Goal: Transaction & Acquisition: Purchase product/service

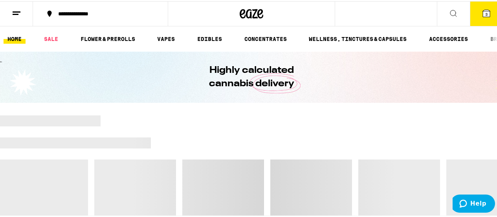
click at [483, 14] on icon at bounding box center [486, 12] width 7 height 7
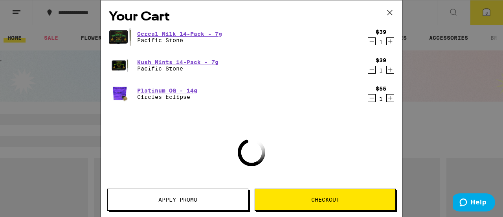
click at [368, 40] on icon "Decrement" at bounding box center [371, 41] width 7 height 9
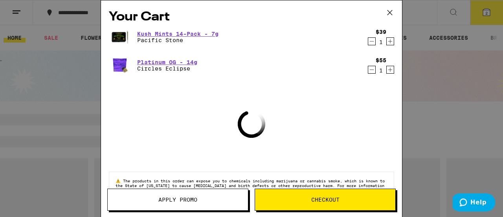
click at [368, 40] on icon "Decrement" at bounding box center [371, 41] width 7 height 9
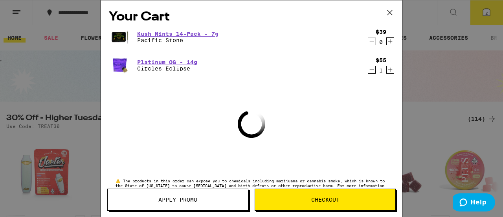
click at [366, 40] on div "$39 0" at bounding box center [379, 37] width 29 height 17
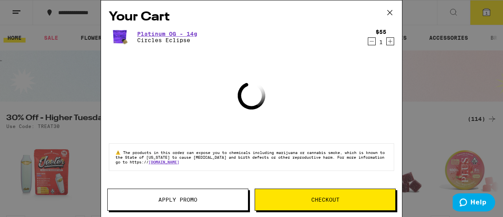
click at [374, 43] on icon "Decrement" at bounding box center [371, 41] width 7 height 9
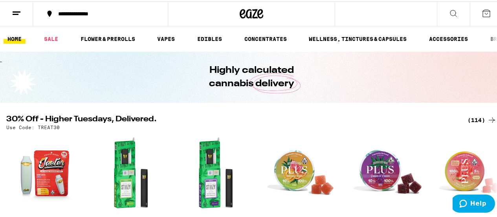
click at [469, 117] on div "(114)" at bounding box center [482, 118] width 29 height 9
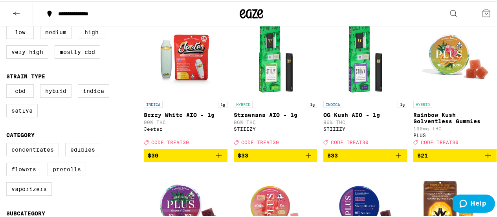
scroll to position [118, 0]
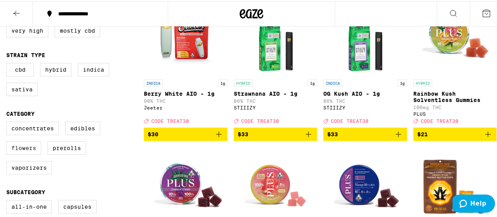
click at [24, 153] on label "Flowers" at bounding box center [23, 146] width 35 height 13
click at [8, 122] on input "Flowers" at bounding box center [8, 121] width 0 height 0
checkbox input "true"
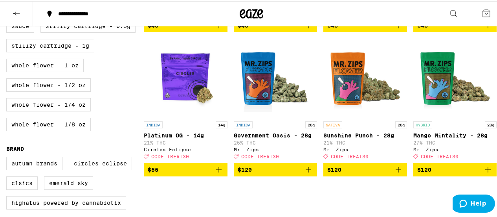
scroll to position [393, 0]
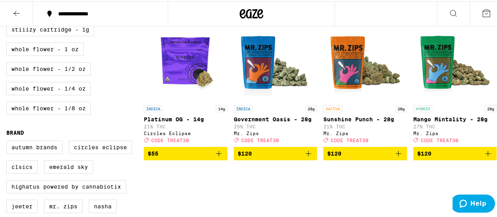
click at [433, 157] on span "$120" at bounding box center [455, 151] width 76 height 9
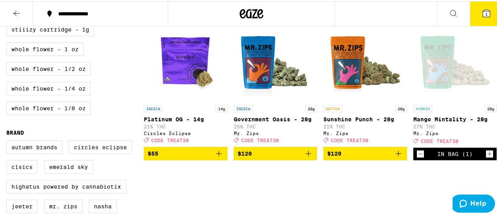
click at [481, 19] on button "1" at bounding box center [486, 12] width 33 height 24
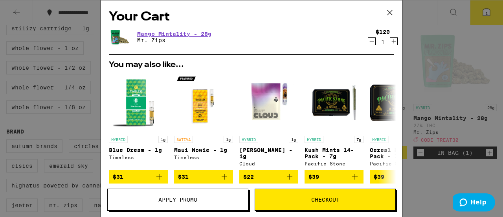
click at [173, 200] on span "Apply Promo" at bounding box center [177, 200] width 39 height 6
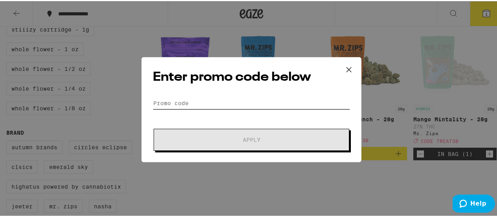
click at [178, 97] on input "Promo Code" at bounding box center [251, 102] width 197 height 12
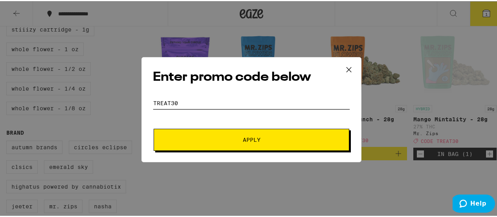
type input "treat30"
click at [187, 144] on button "Apply" at bounding box center [252, 138] width 196 height 22
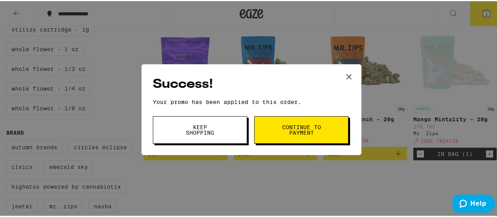
click at [277, 128] on button "Continue to payment" at bounding box center [301, 129] width 94 height 28
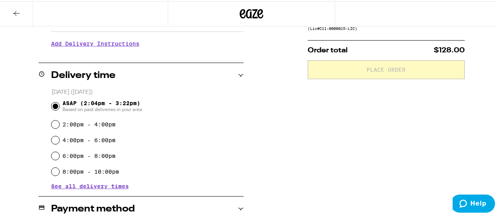
scroll to position [275, 0]
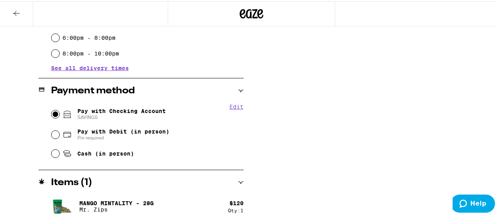
click at [56, 113] on input "Pay with Checking Account SAVINGS" at bounding box center [55, 113] width 8 height 8
radio input "true"
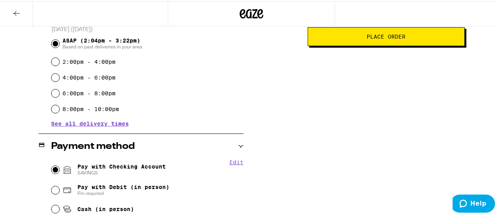
scroll to position [157, 0]
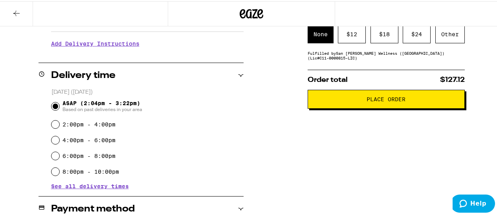
click at [427, 66] on div "Subtotal $120.00 Delivery $5.00 Free delivery for $75+ orders! Taxes & Fees Mor…" at bounding box center [386, 152] width 157 height 428
click at [437, 40] on div "Other" at bounding box center [450, 33] width 29 height 18
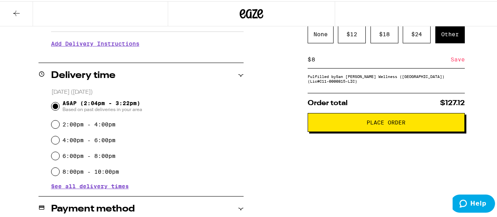
type input "8"
click at [451, 61] on div "Save" at bounding box center [458, 58] width 14 height 17
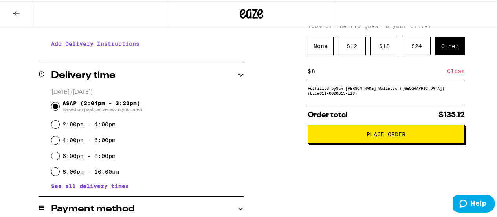
click at [389, 136] on span "Place Order" at bounding box center [386, 133] width 39 height 6
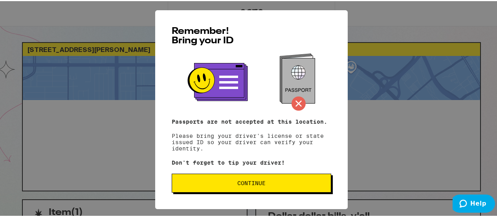
click at [262, 184] on span "Continue" at bounding box center [251, 182] width 28 height 6
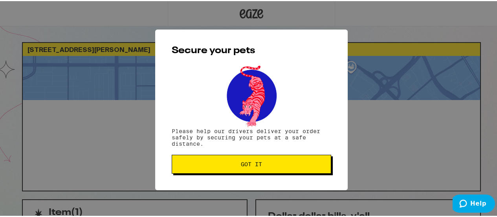
click at [252, 171] on button "Got it" at bounding box center [252, 162] width 160 height 19
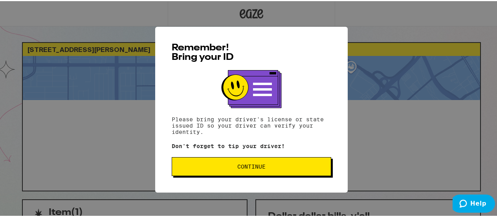
click at [215, 164] on button "Continue" at bounding box center [252, 165] width 160 height 19
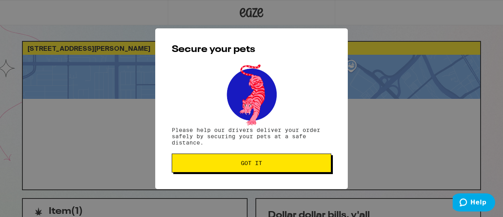
click at [248, 162] on span "Got it" at bounding box center [251, 163] width 21 height 6
